Goal: Find specific page/section: Find specific page/section

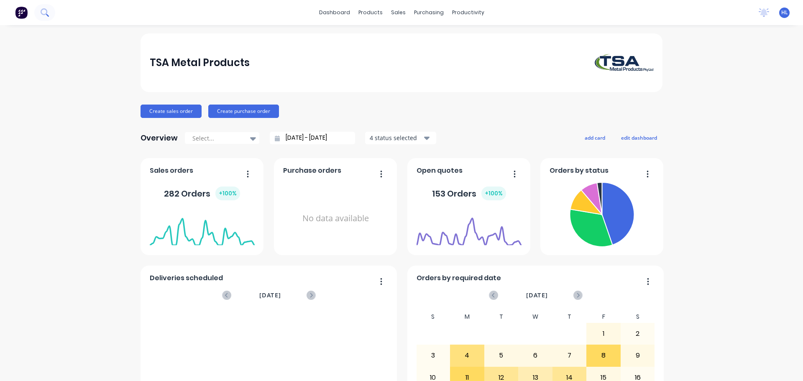
click at [42, 12] on icon at bounding box center [45, 12] width 8 height 8
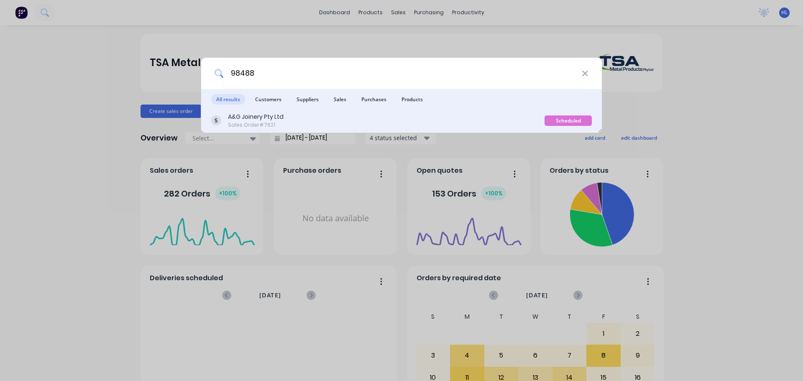
type input "98488"
click at [293, 117] on div "A&G Joinery Pty Ltd Sales Order #7621" at bounding box center [377, 120] width 333 height 16
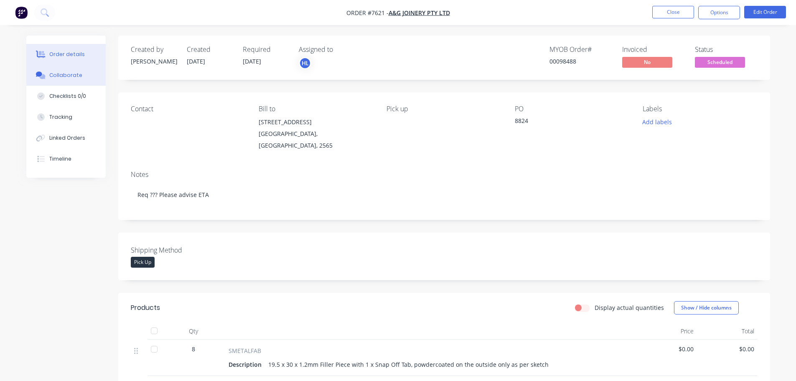
click at [55, 75] on div "Collaborate" at bounding box center [65, 75] width 33 height 8
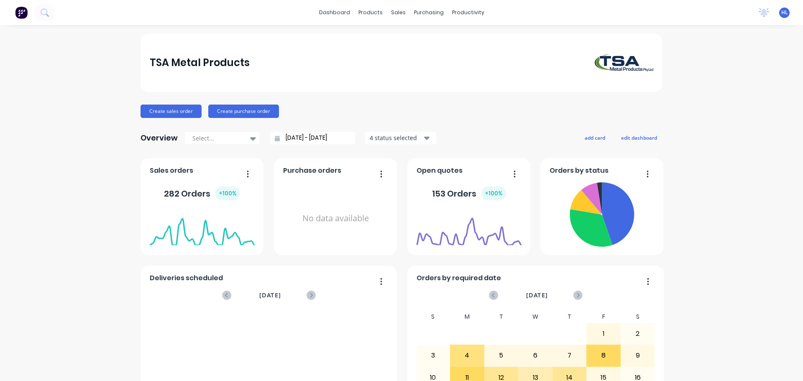
click at [45, 10] on icon at bounding box center [45, 12] width 8 height 8
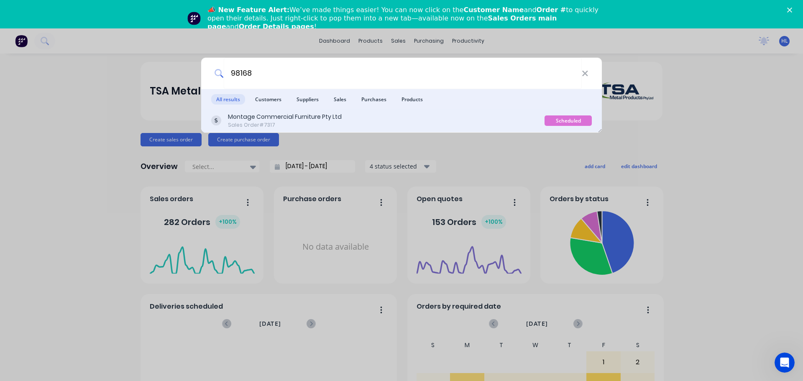
type input "98168"
click at [244, 117] on div "Montage Commercial Furniture Pty Ltd" at bounding box center [285, 116] width 114 height 9
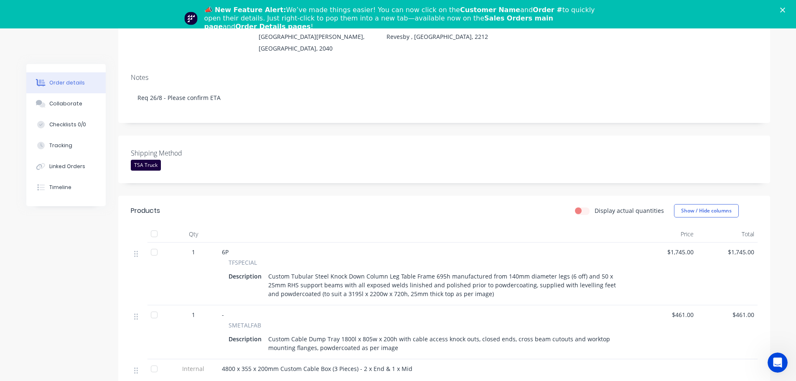
scroll to position [167, 0]
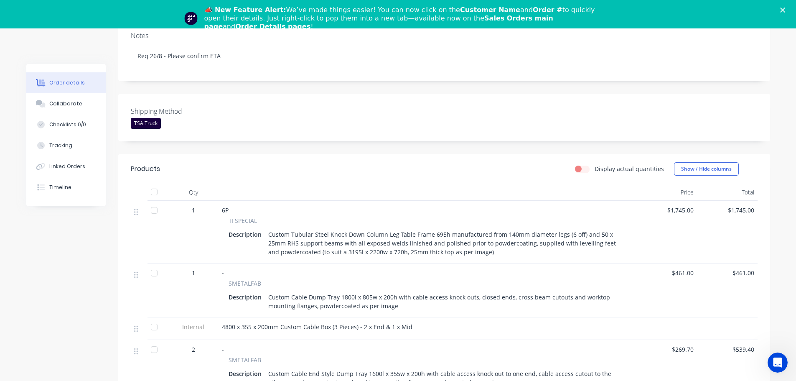
click at [785, 11] on polygon "Close" at bounding box center [782, 10] width 5 height 5
